Goal: Register for event/course

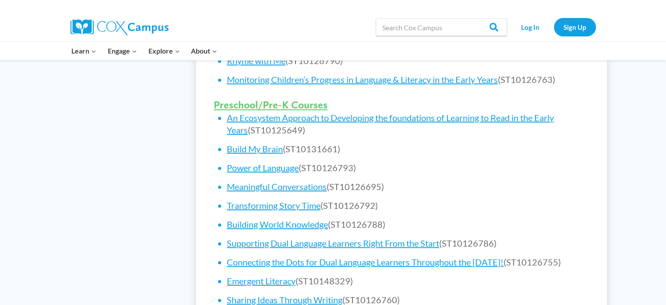
scroll to position [529, 0]
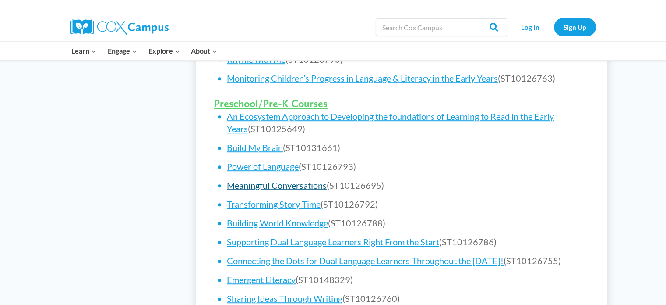
click at [311, 188] on link "Meaningful Conversations" at bounding box center [277, 185] width 100 height 11
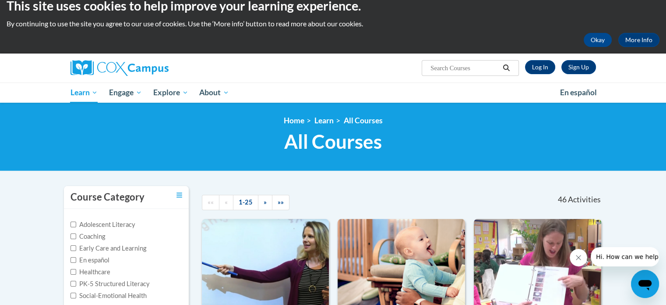
scroll to position [13, 0]
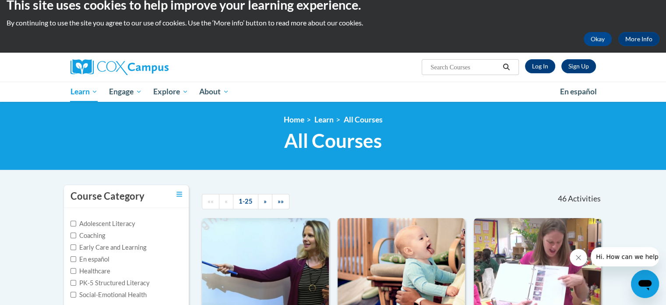
click at [468, 62] on input "Search..." at bounding box center [465, 67] width 70 height 11
type input "meaningful conversations"
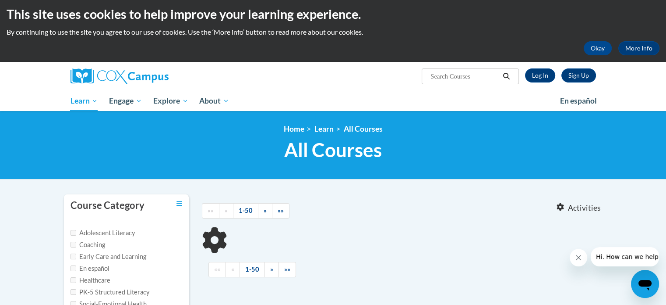
scroll to position [70, 0]
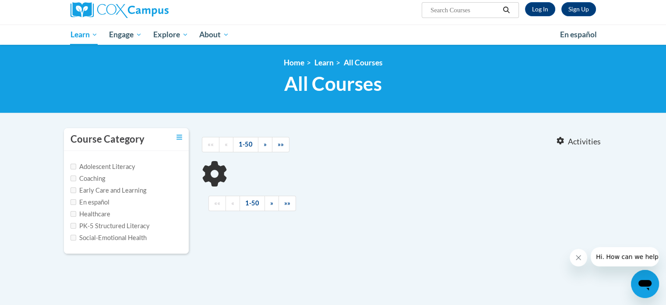
type input "meaningful conversations"
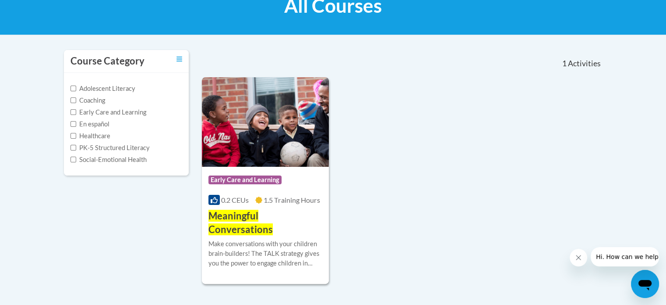
scroll to position [146, 0]
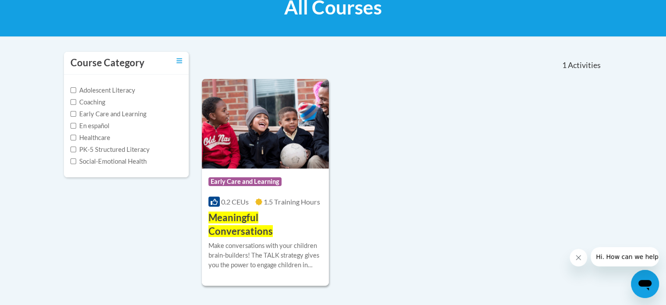
click at [143, 159] on label "Social-Emotional Health" at bounding box center [109, 161] width 76 height 10
click at [76, 159] on input "Social-Emotional Health" at bounding box center [74, 161] width 6 height 6
checkbox input "true"
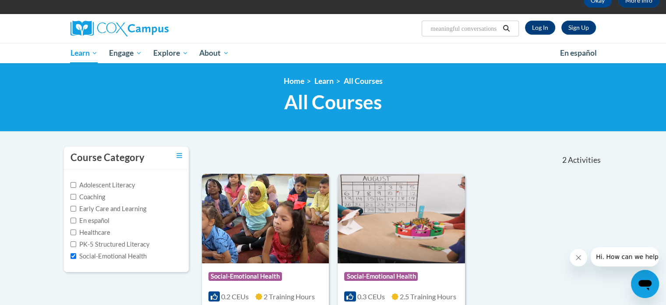
scroll to position [0, 0]
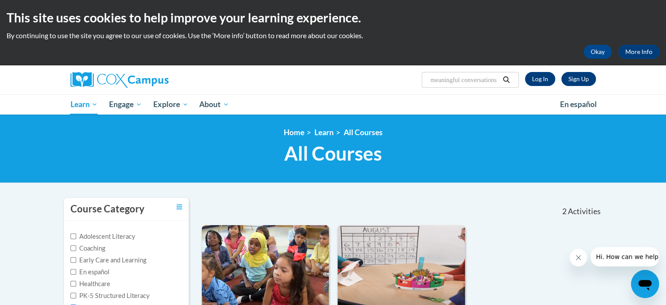
click at [505, 81] on icon "Search" at bounding box center [507, 79] width 8 height 7
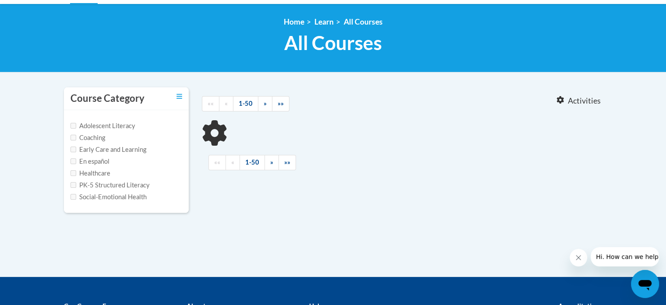
type input "meaningful conversations"
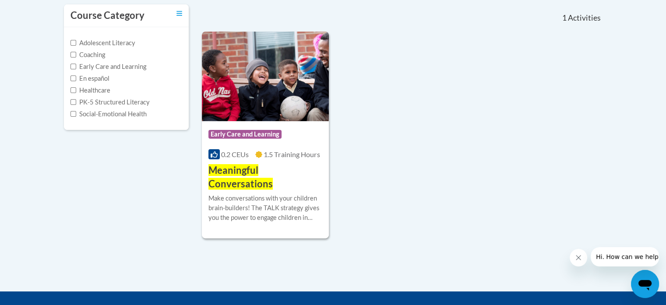
scroll to position [195, 0]
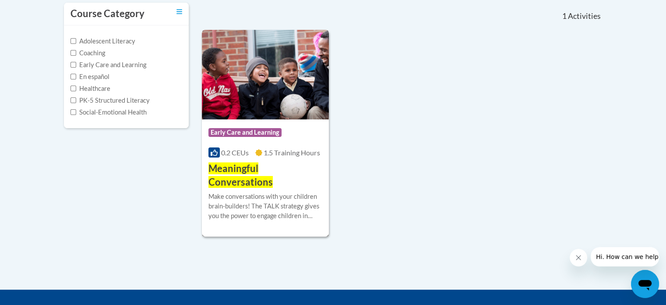
click at [292, 193] on div "Make conversations with your children brain-builders! The TALK strategy gives y…" at bounding box center [266, 205] width 114 height 29
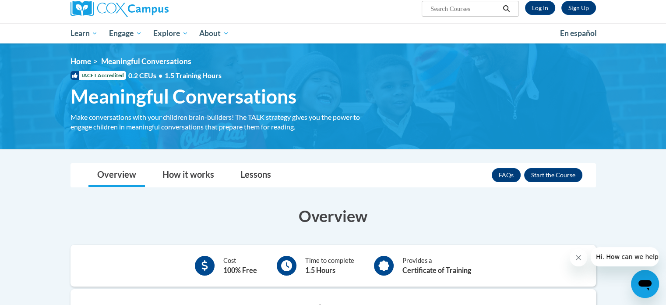
scroll to position [69, 0]
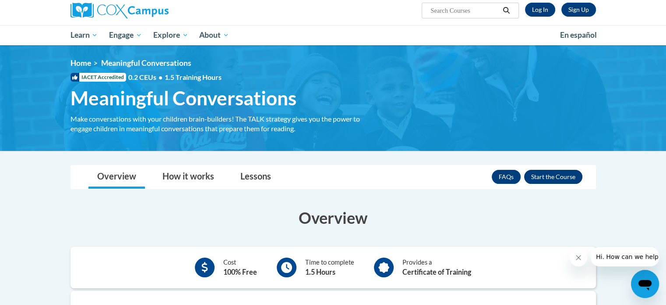
click at [569, 172] on button "Enroll" at bounding box center [553, 177] width 58 height 14
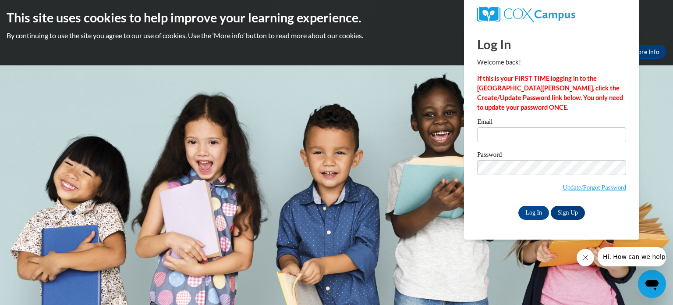
click at [570, 216] on link "Sign Up" at bounding box center [568, 212] width 34 height 14
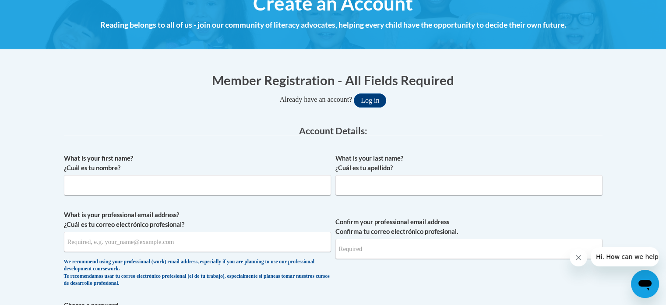
scroll to position [117, 0]
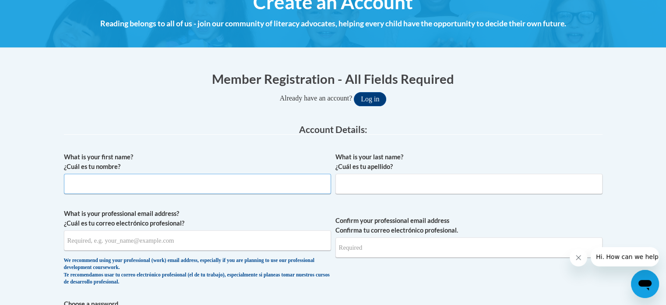
click at [205, 182] on input "What is your first name? ¿Cuál es tu nombre?" at bounding box center [197, 184] width 267 height 20
type input "Sara"
type input "E Bruns"
type input "sera1224osu@gmail.com"
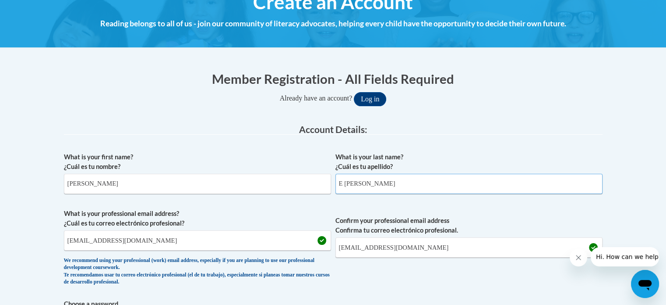
click at [340, 182] on input "E Bruns" at bounding box center [469, 184] width 267 height 20
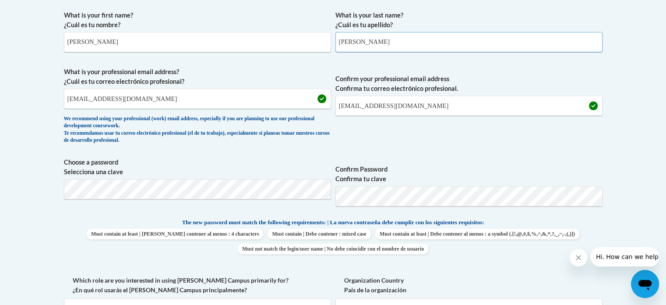
scroll to position [259, 0]
type input "Bruns"
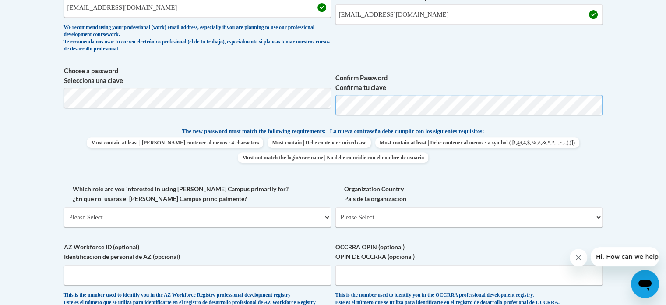
scroll to position [351, 0]
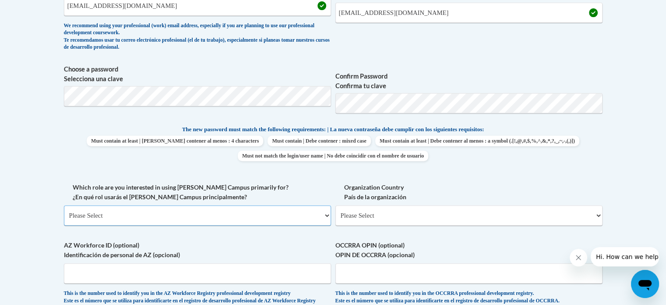
click at [323, 214] on select "Please Select College/University | Colegio/Universidad Community/Nonprofit Part…" at bounding box center [197, 215] width 267 height 20
select select "fbf2d438-af2f-41f8-98f1-81c410e29de3"
click at [64, 205] on select "Please Select College/University | Colegio/Universidad Community/Nonprofit Part…" at bounding box center [197, 215] width 267 height 20
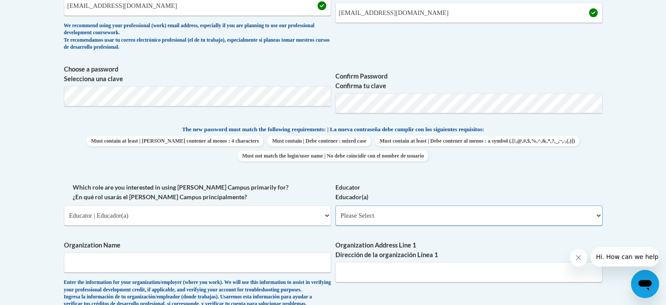
click at [594, 219] on select "Please Select Early Learning/Daycare Teacher/Family Home Care Provider | Maestr…" at bounding box center [469, 215] width 267 height 20
select select "6732b29e-f5f4-40e4-a595-7dafd2b8fb29"
click at [336, 205] on select "Please Select Early Learning/Daycare Teacher/Family Home Care Provider | Maestr…" at bounding box center [469, 215] width 267 height 20
click at [221, 259] on input "Organization Name" at bounding box center [197, 262] width 267 height 20
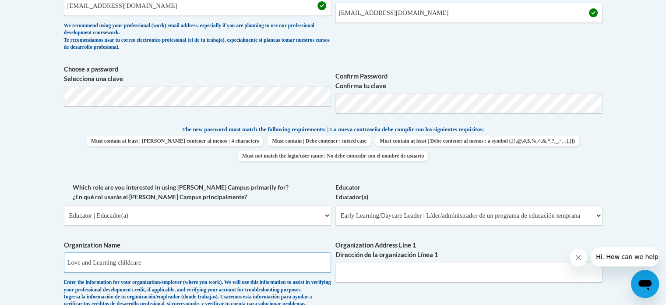
type input "Love and Learning childcare"
click at [386, 273] on input "Organization Address Line 1 Dirección de la organización Línea 1" at bounding box center [469, 272] width 267 height 20
click at [416, 273] on input "Organization Address Line 1 Dirección de la organización Línea 1" at bounding box center [469, 272] width 267 height 20
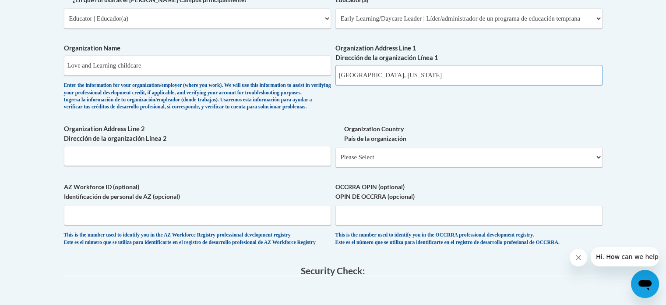
scroll to position [549, 0]
type input "Granville, Ohio"
click at [589, 166] on select "Please Select United States | Estados Unidos Outside of the United States | Fue…" at bounding box center [469, 156] width 267 height 20
select select "ad49bcad-a171-4b2e-b99c-48b446064914"
click at [336, 160] on select "Please Select United States | Estados Unidos Outside of the United States | Fue…" at bounding box center [469, 156] width 267 height 20
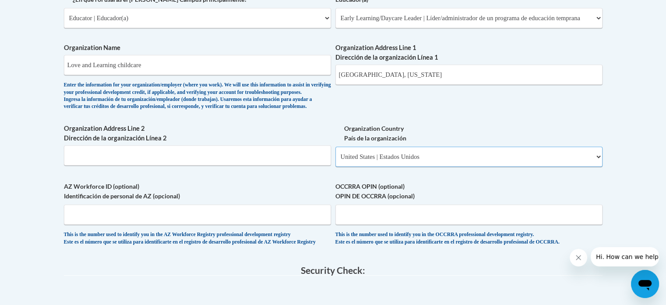
select select
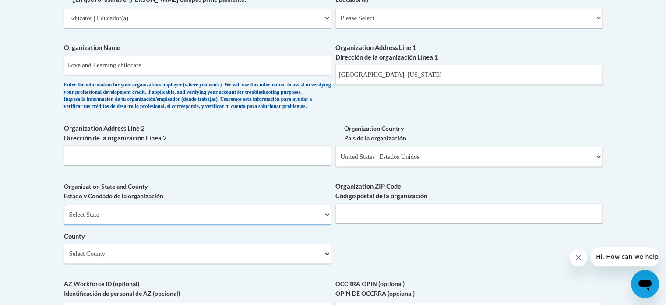
click at [323, 224] on select "Select State Alabama Alaska Arizona Arkansas California Colorado Connecticut De…" at bounding box center [197, 214] width 267 height 20
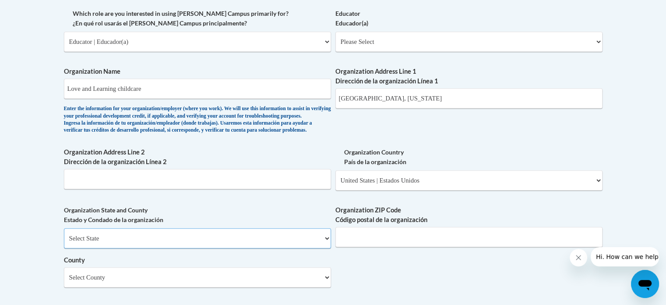
scroll to position [473, 0]
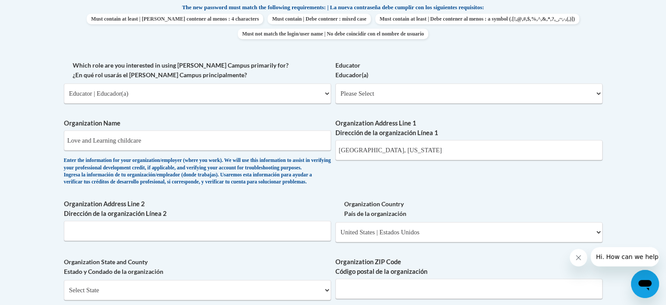
click at [398, 135] on label "Organization Address Line 1 Dirección de la organización Línea 1" at bounding box center [469, 127] width 267 height 19
click at [398, 140] on input "Granville, Ohio" at bounding box center [469, 150] width 267 height 20
type input "G"
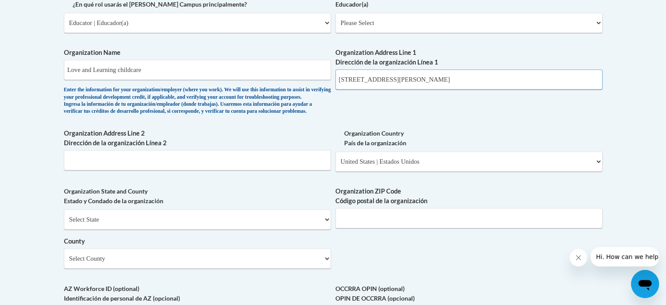
scroll to position [545, 0]
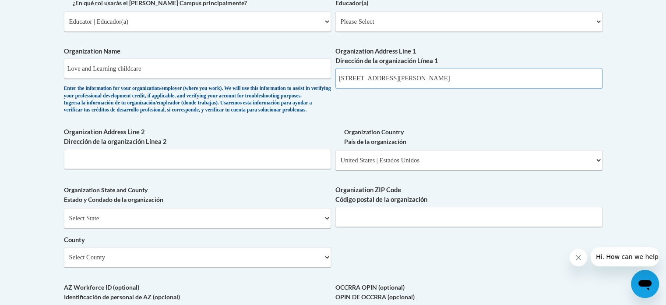
type input "310 N Granger St"
click at [326, 228] on select "Select State Alabama Alaska Arizona Arkansas California Colorado Connecticut De…" at bounding box center [197, 218] width 267 height 20
select select "Ohio"
click at [64, 222] on select "Select State Alabama Alaska Arizona Arkansas California Colorado Connecticut De…" at bounding box center [197, 218] width 267 height 20
click at [431, 227] on input "Organization ZIP Code Código postal de la organización" at bounding box center [469, 216] width 267 height 20
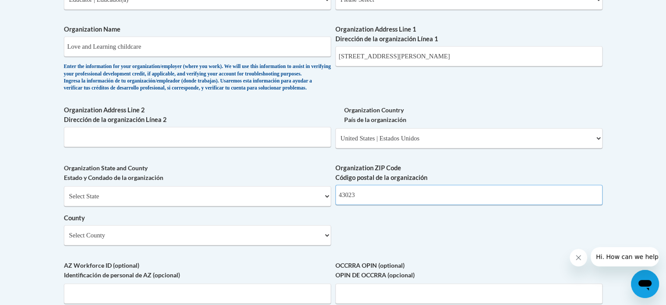
scroll to position [570, 0]
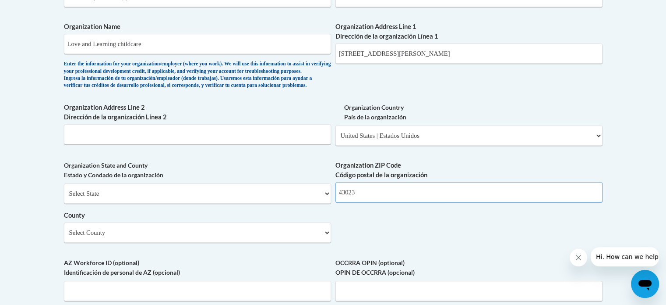
type input "43023"
click at [308, 242] on select "Select County Adams Allen Ashland Ashtabula Athens Auglaize Belmont Brown Butle…" at bounding box center [197, 232] width 267 height 20
select select "Licking"
click at [64, 236] on select "Select County Adams Allen Ashland Ashtabula Athens Auglaize Belmont Brown Butle…" at bounding box center [197, 232] width 267 height 20
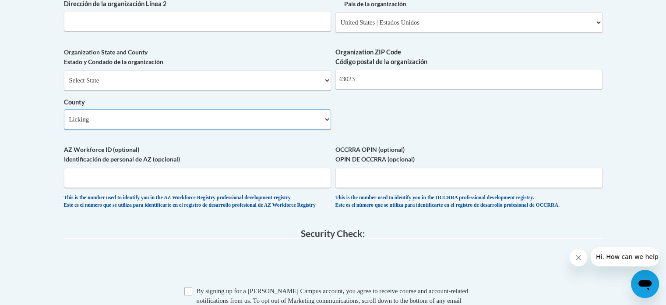
scroll to position [698, 0]
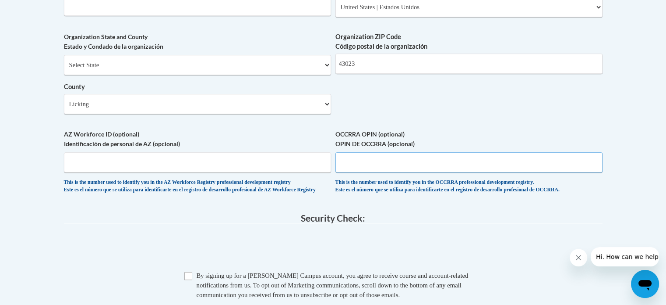
click at [365, 172] on input "OCCRRA OPIN (optional) OPIN DE OCCRRA (opcional)" at bounding box center [469, 162] width 267 height 20
type input "1140-8258"
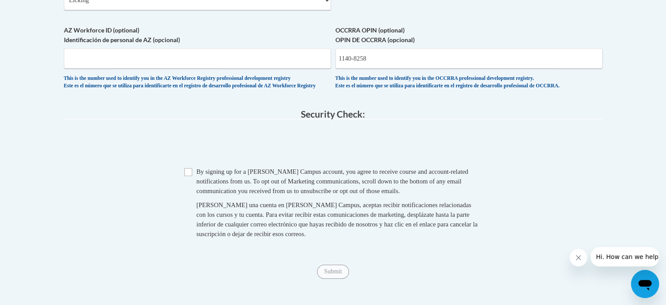
scroll to position [804, 0]
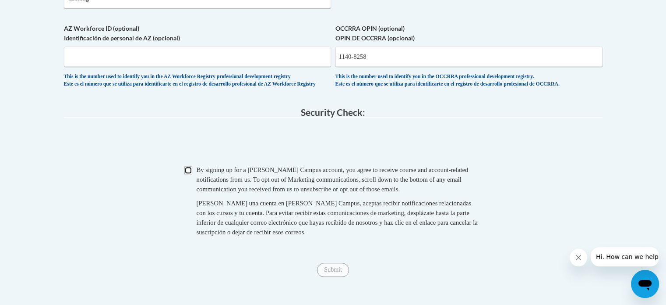
click at [191, 174] on input "Checkbox" at bounding box center [188, 170] width 8 height 8
checkbox input "true"
click at [333, 276] on input "Submit" at bounding box center [333, 269] width 32 height 14
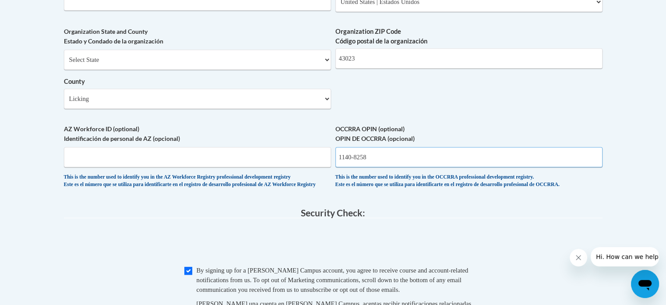
scroll to position [704, 0]
click at [354, 166] on input "1140-8258" at bounding box center [469, 156] width 267 height 20
type input "11408258"
click at [503, 246] on fieldset "Security Check: Enter the security code + = TextBox Checkbox" at bounding box center [333, 281] width 539 height 149
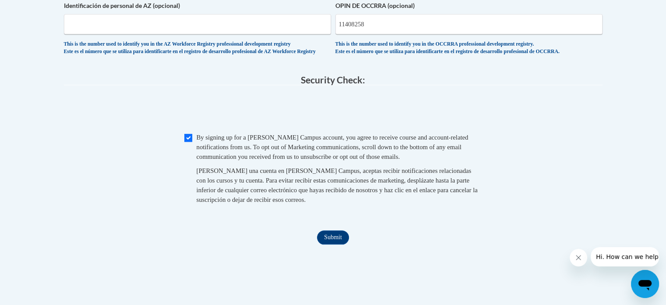
scroll to position [837, 0]
click at [340, 243] on input "Submit" at bounding box center [333, 236] width 32 height 14
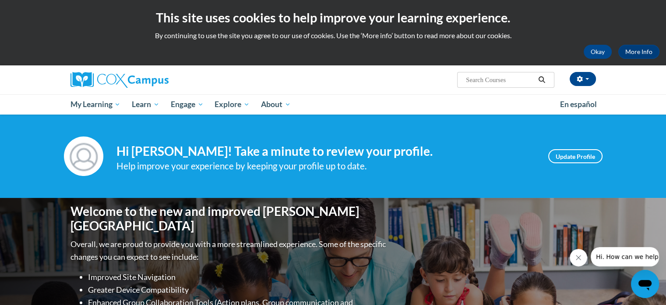
click at [511, 76] on input "Search..." at bounding box center [500, 79] width 70 height 11
type input "meaningful conversations"
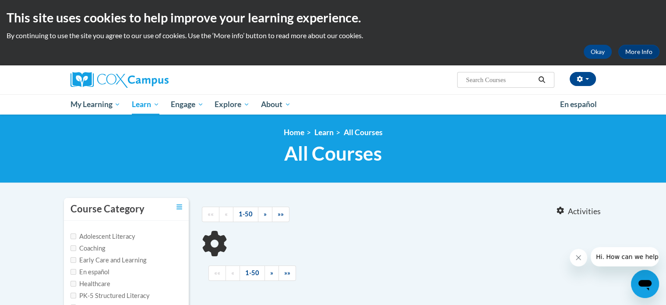
type input "meaningful conversations"
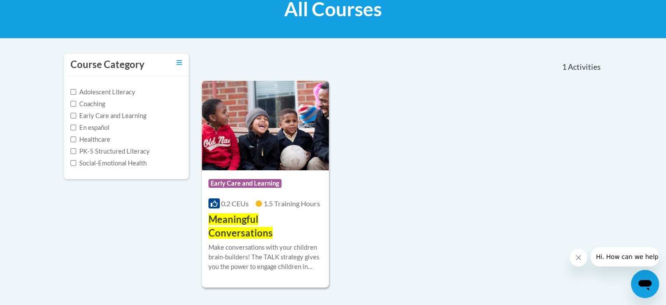
scroll to position [145, 0]
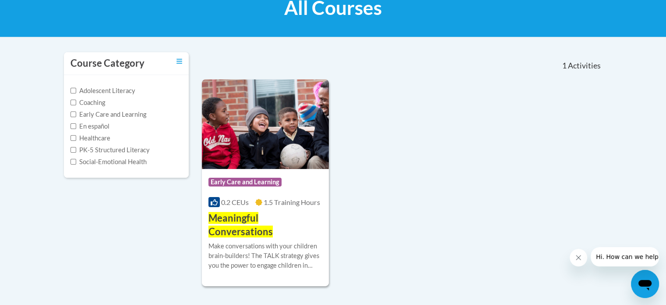
click at [282, 244] on div "Make conversations with your children brain-builders! The TALK strategy gives y…" at bounding box center [266, 255] width 114 height 29
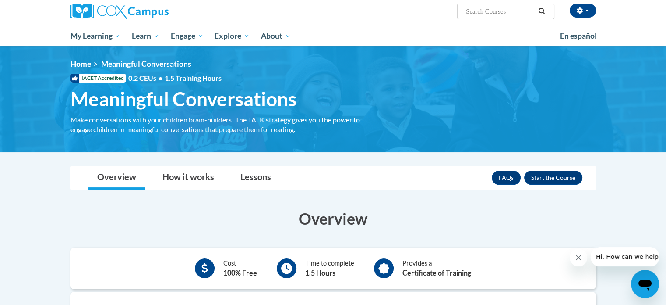
scroll to position [68, 0]
click at [557, 174] on button "Enroll" at bounding box center [553, 177] width 58 height 14
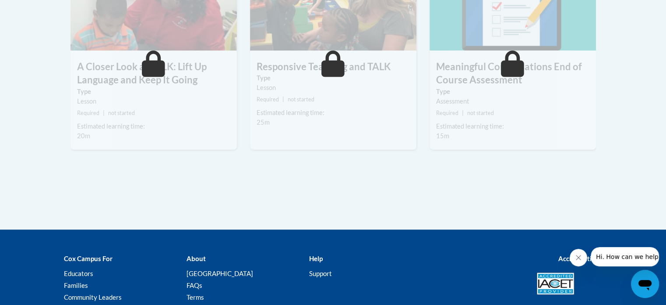
scroll to position [548, 0]
